Goal: Book appointment/travel/reservation

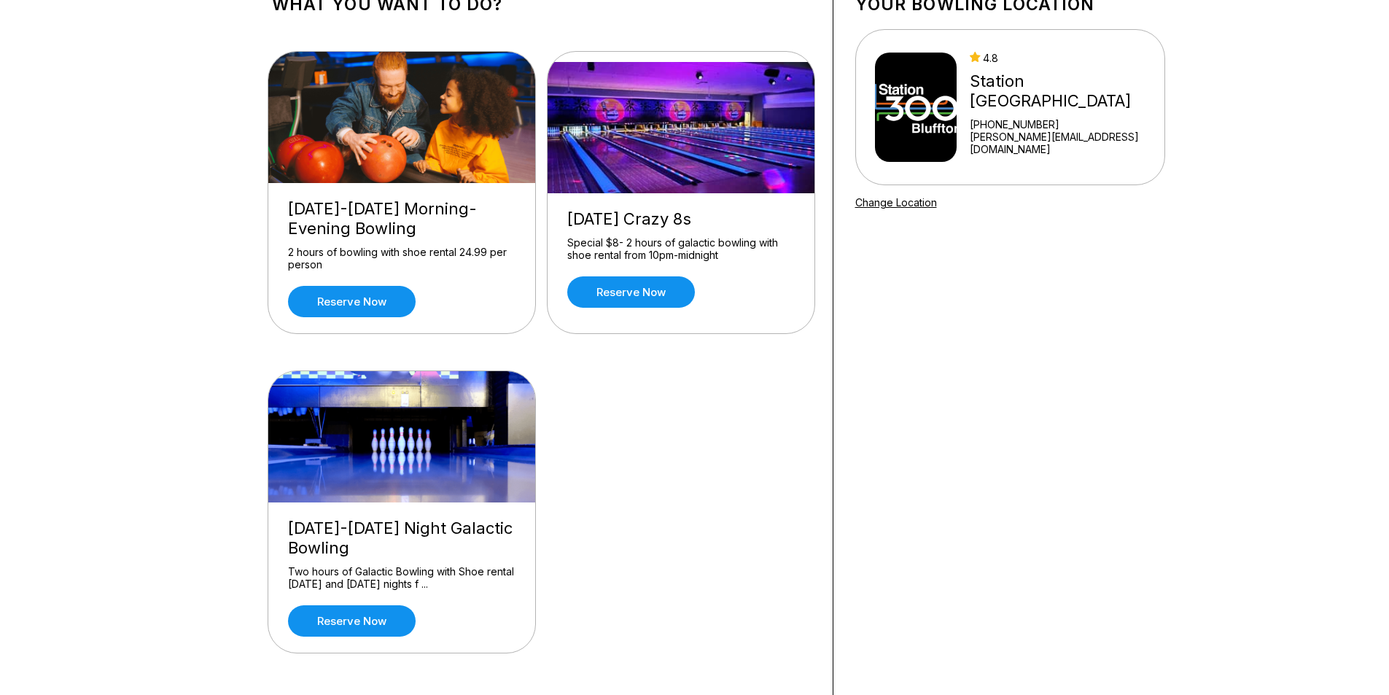
scroll to position [219, 0]
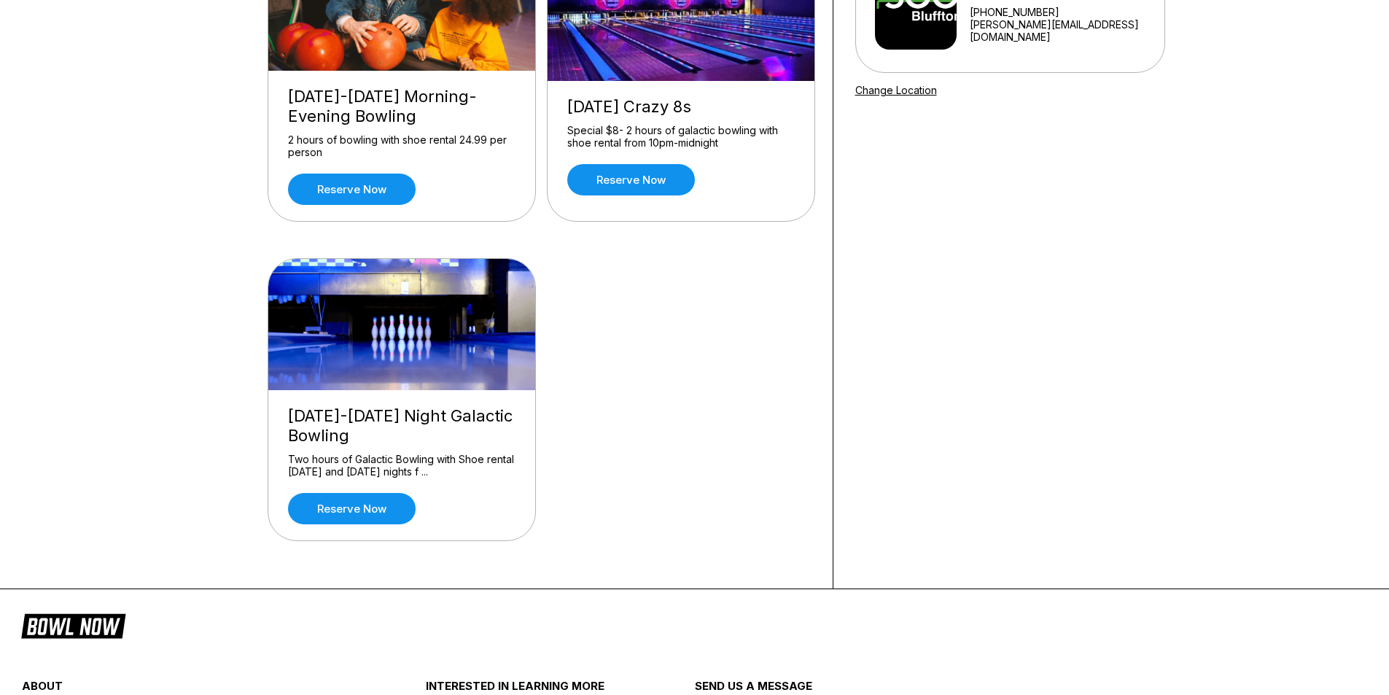
click at [384, 453] on div "Two hours of Galactic Bowling with Shoe rental [DATE] and [DATE] nights f ..." at bounding box center [401, 466] width 227 height 26
click at [383, 512] on link "Reserve now" at bounding box center [352, 508] width 128 height 31
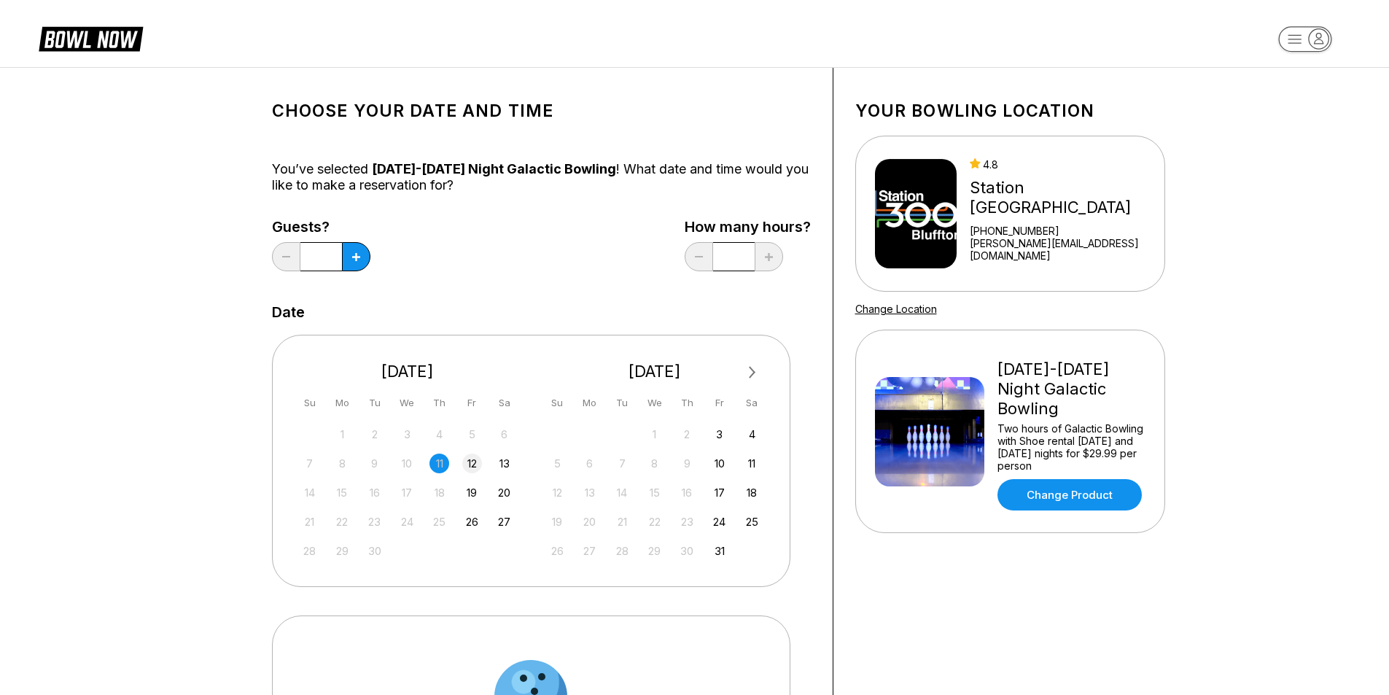
click at [480, 463] on div "12" at bounding box center [472, 463] width 20 height 20
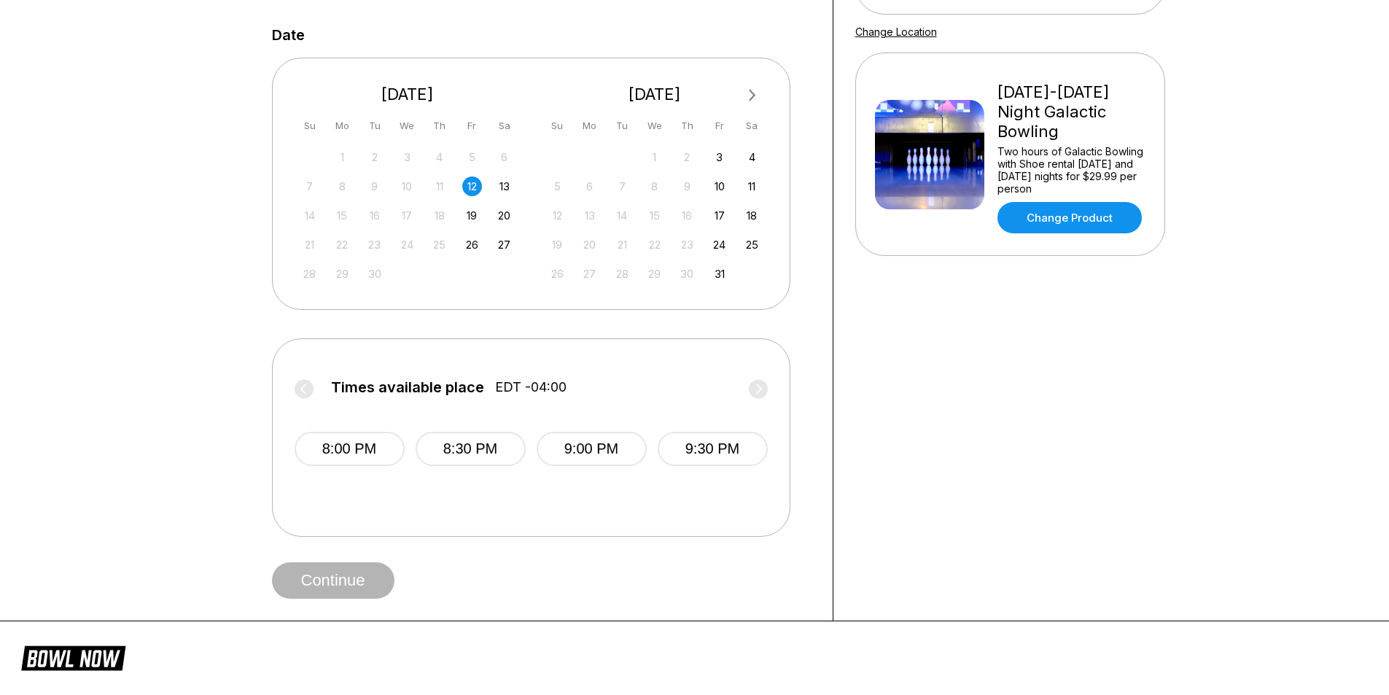
scroll to position [292, 0]
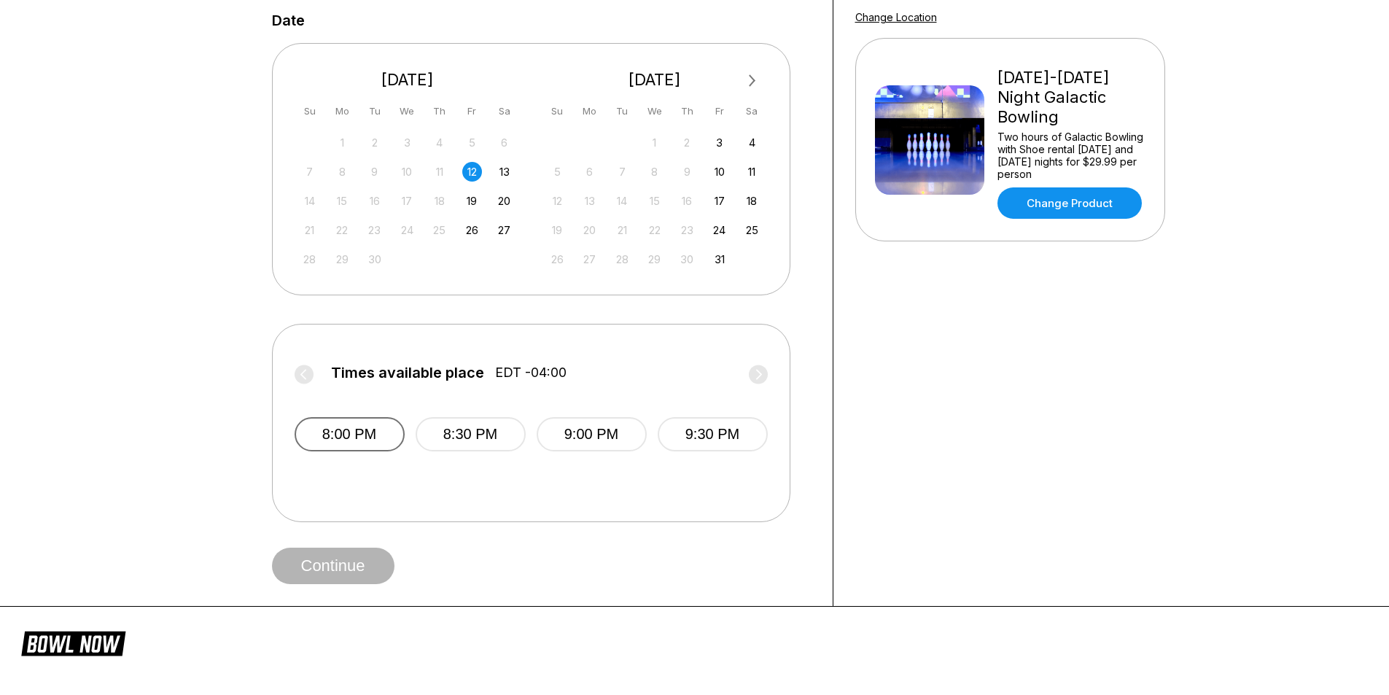
click at [372, 437] on button "8:00 PM" at bounding box center [350, 434] width 110 height 34
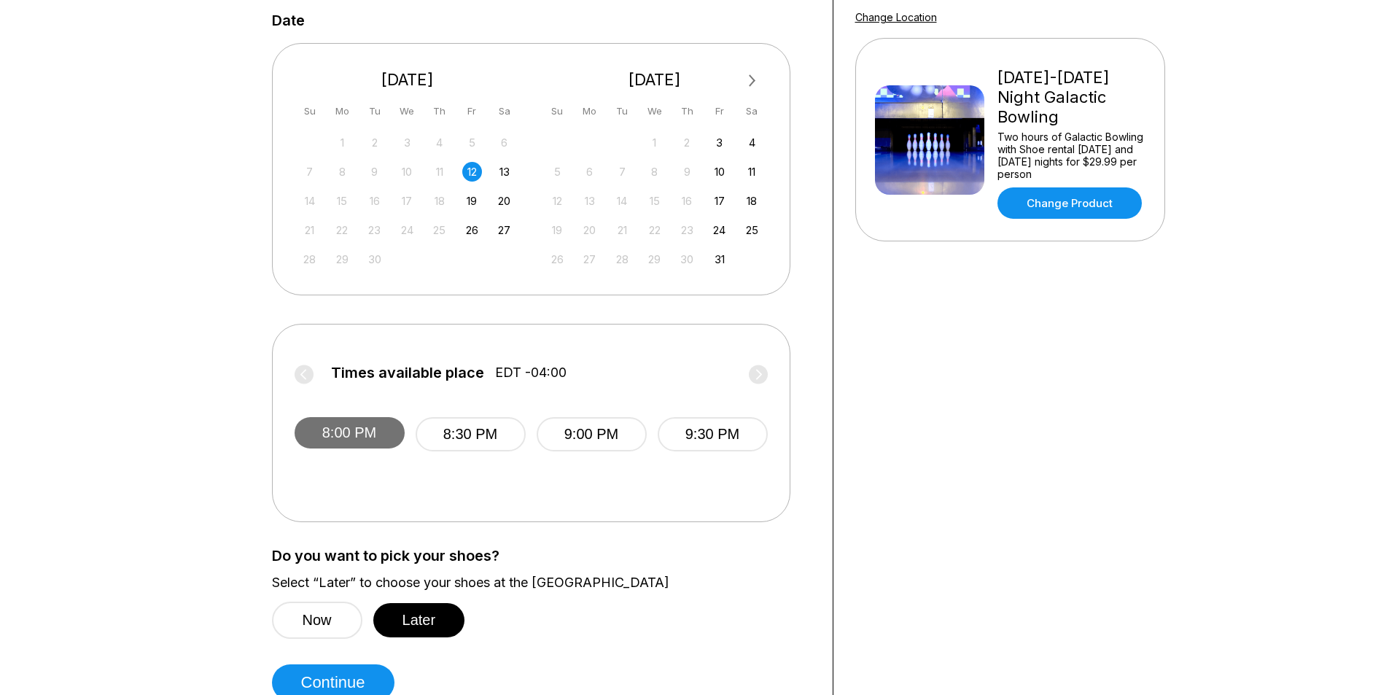
scroll to position [583, 0]
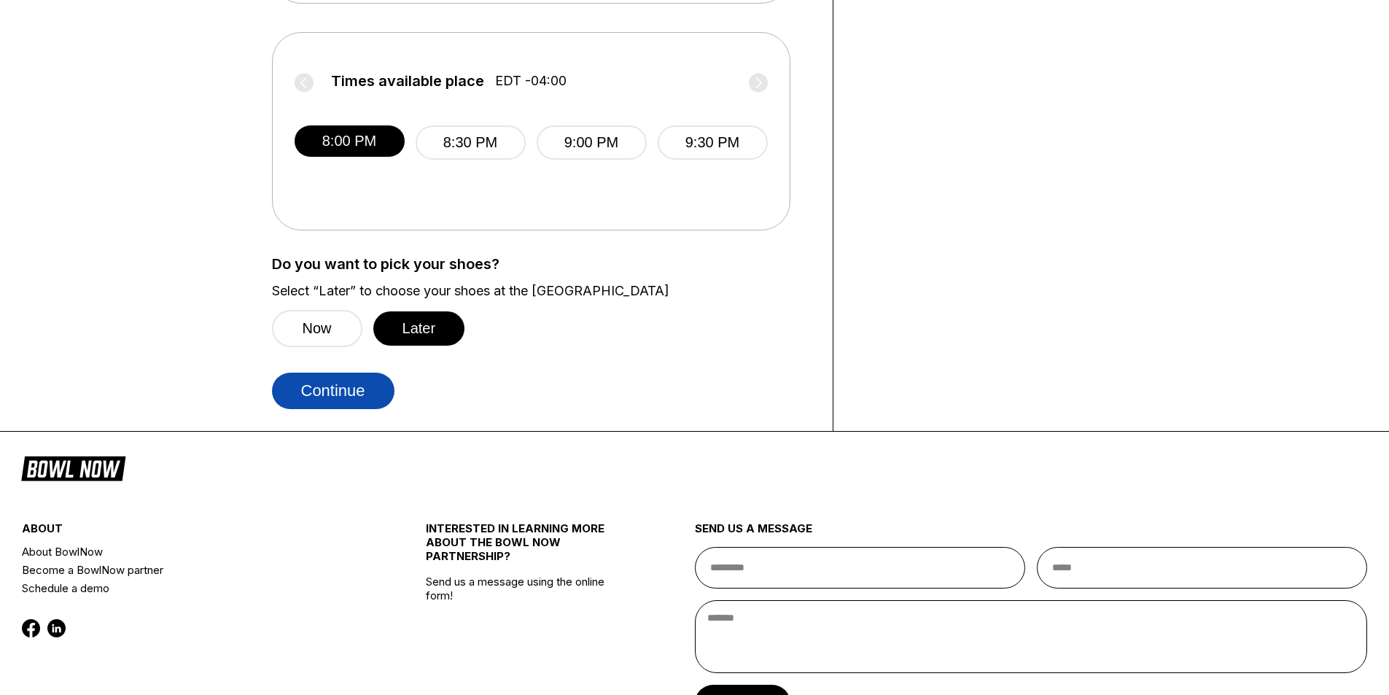
click at [364, 395] on button "Continue" at bounding box center [333, 391] width 122 height 36
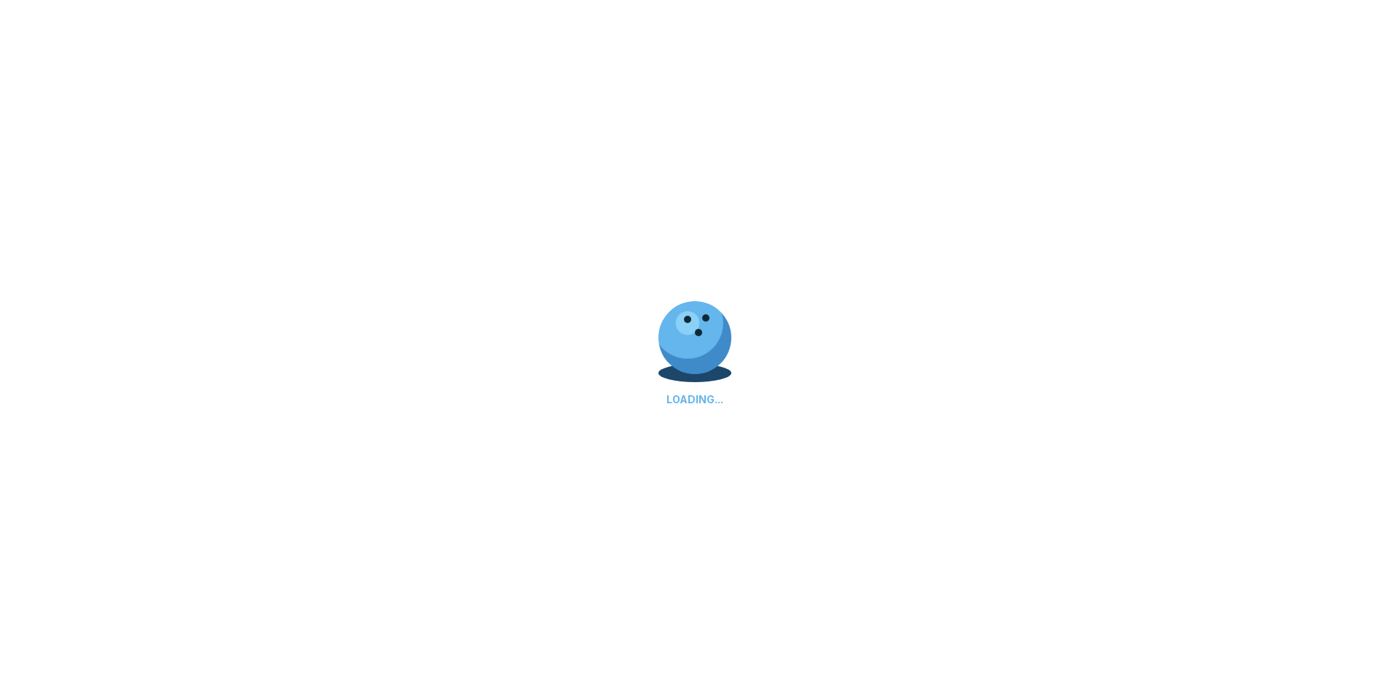
select select "**"
